Goal: Navigation & Orientation: Find specific page/section

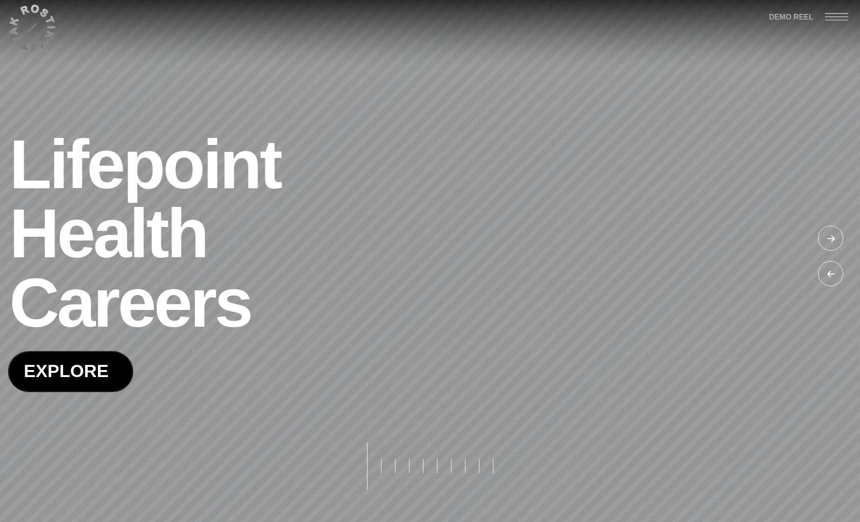
click at [80, 370] on span at bounding box center [70, 372] width 124 height 40
